Goal: Task Accomplishment & Management: Manage account settings

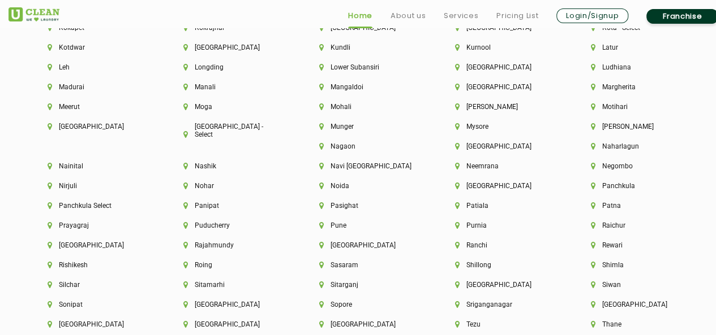
scroll to position [2885, 0]
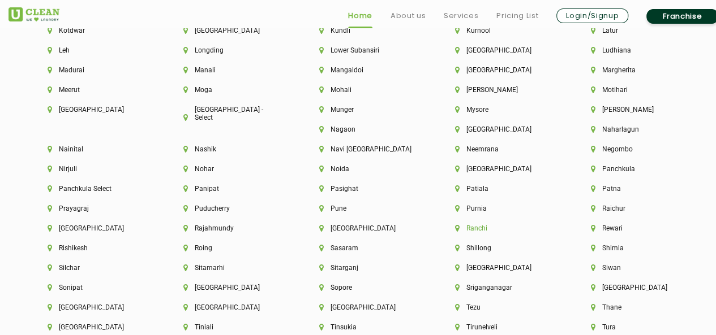
click at [455, 233] on li "Ranchi" at bounding box center [503, 229] width 97 height 8
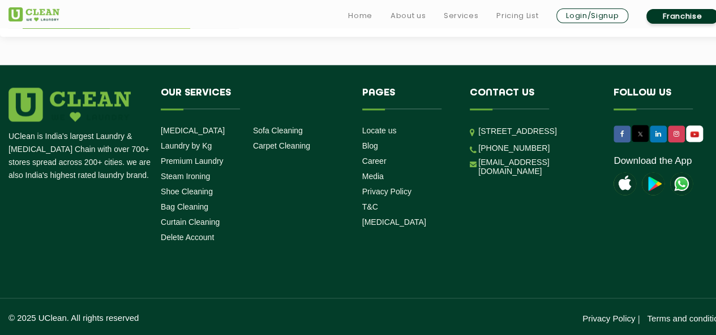
scroll to position [675, 0]
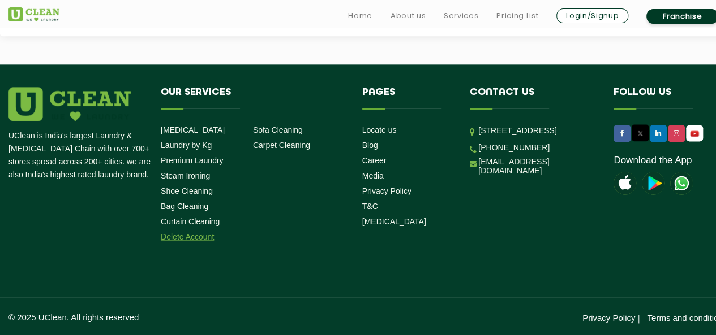
click at [205, 237] on link "Delete Account" at bounding box center [187, 237] width 53 height 9
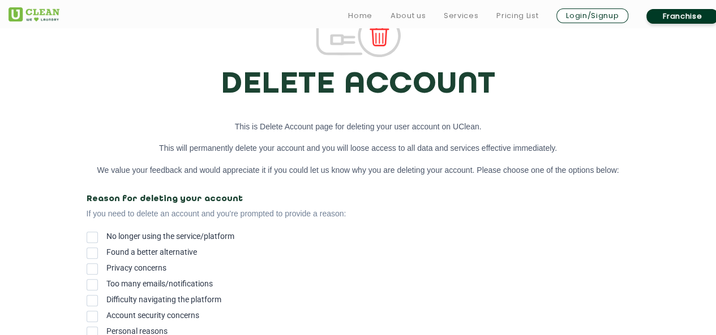
scroll to position [113, 0]
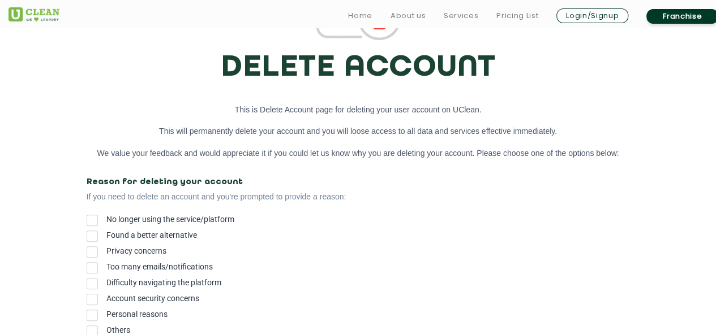
click at [89, 220] on span at bounding box center [92, 220] width 11 height 11
click at [106, 217] on input "No longer using the service/platform" at bounding box center [106, 217] width 0 height 0
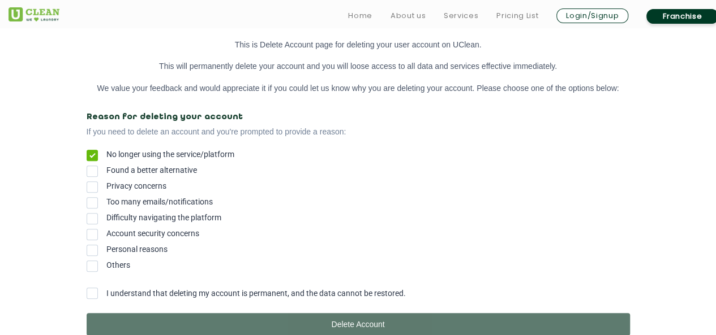
scroll to position [283, 0]
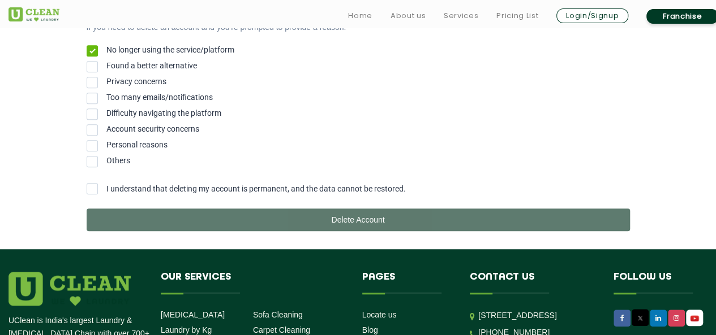
click at [97, 70] on span at bounding box center [92, 66] width 11 height 11
click at [106, 63] on input "Found a better alternative" at bounding box center [106, 63] width 0 height 0
click at [93, 193] on span at bounding box center [92, 188] width 11 height 11
click at [106, 186] on input "I understand that deleting my account is permanent, and the data cannot be rest…" at bounding box center [106, 186] width 0 height 0
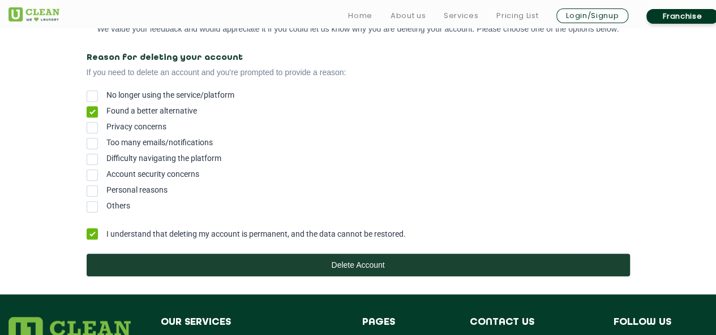
scroll to position [339, 0]
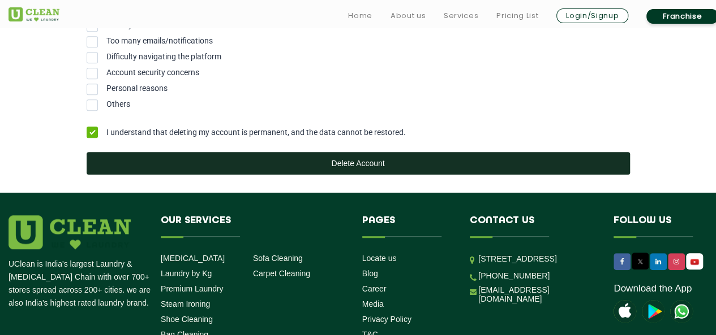
click at [356, 167] on button "Delete Account" at bounding box center [358, 163] width 543 height 23
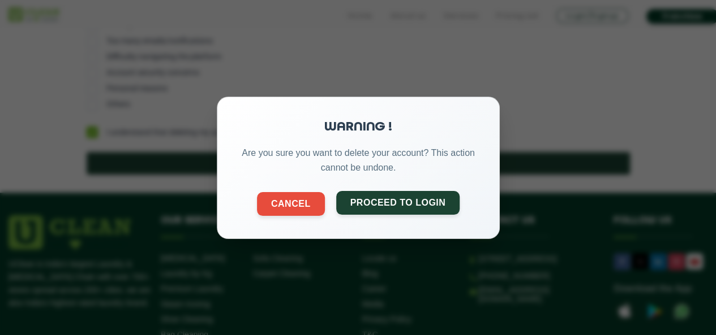
click at [414, 213] on button "Proceed to Login" at bounding box center [397, 203] width 124 height 24
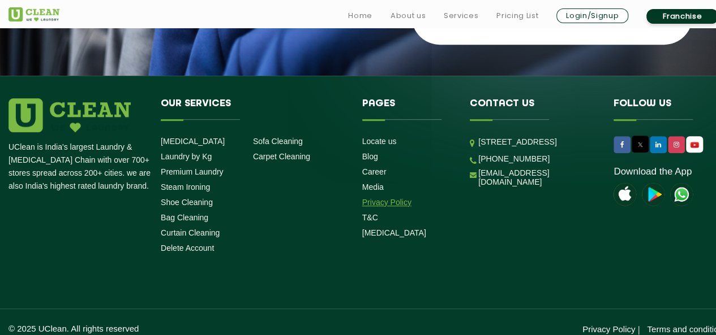
scroll to position [260, 0]
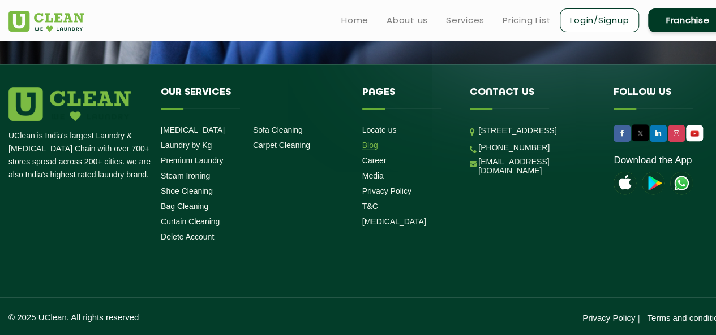
click at [371, 145] on link "Blog" at bounding box center [370, 145] width 16 height 9
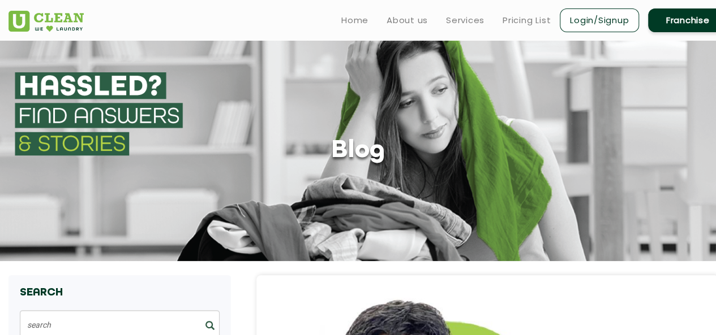
click at [59, 20] on img at bounding box center [45, 21] width 75 height 21
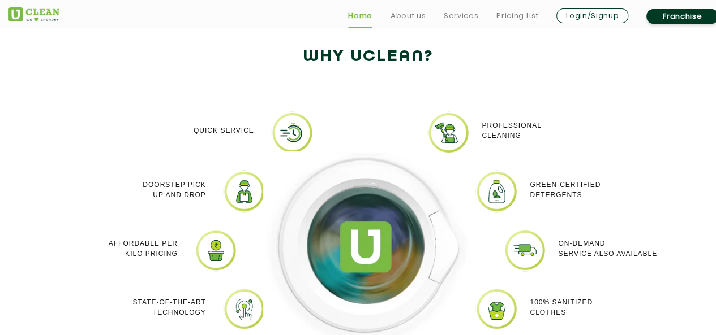
scroll to position [1018, 0]
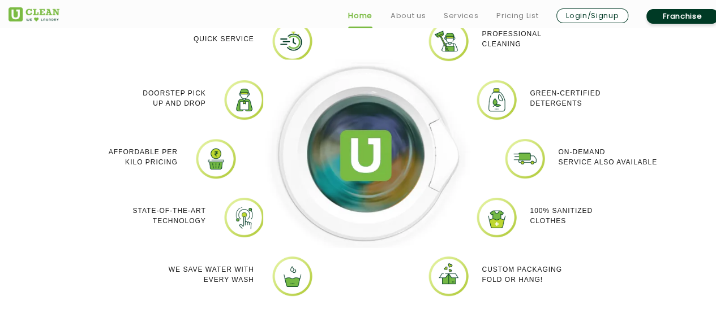
click at [365, 156] on img at bounding box center [367, 153] width 209 height 188
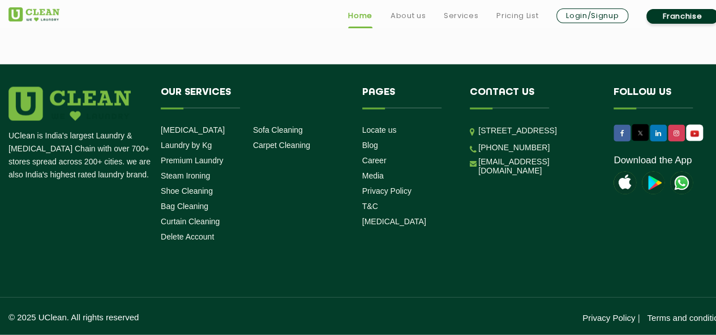
scroll to position [3253, 0]
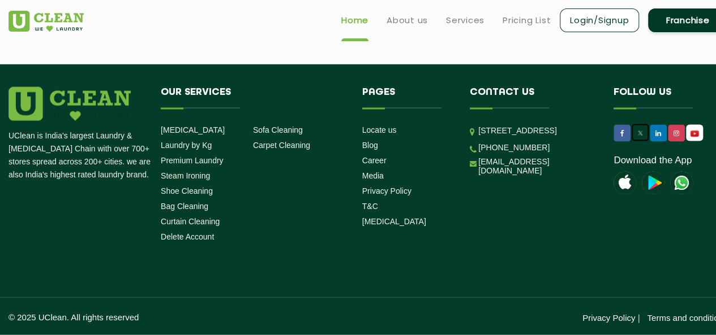
click at [643, 126] on link at bounding box center [639, 132] width 17 height 17
